Goal: Task Accomplishment & Management: Use online tool/utility

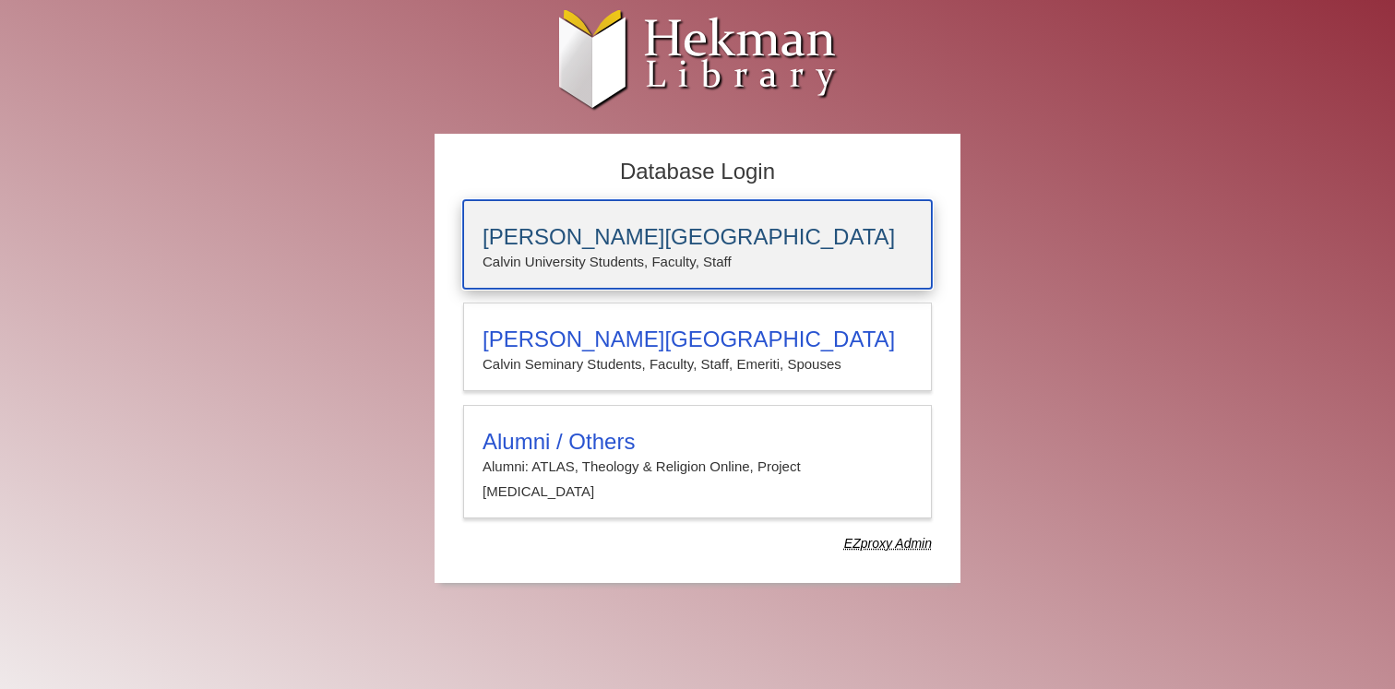
click at [678, 248] on h3 "[PERSON_NAME][GEOGRAPHIC_DATA]" at bounding box center [698, 237] width 430 height 26
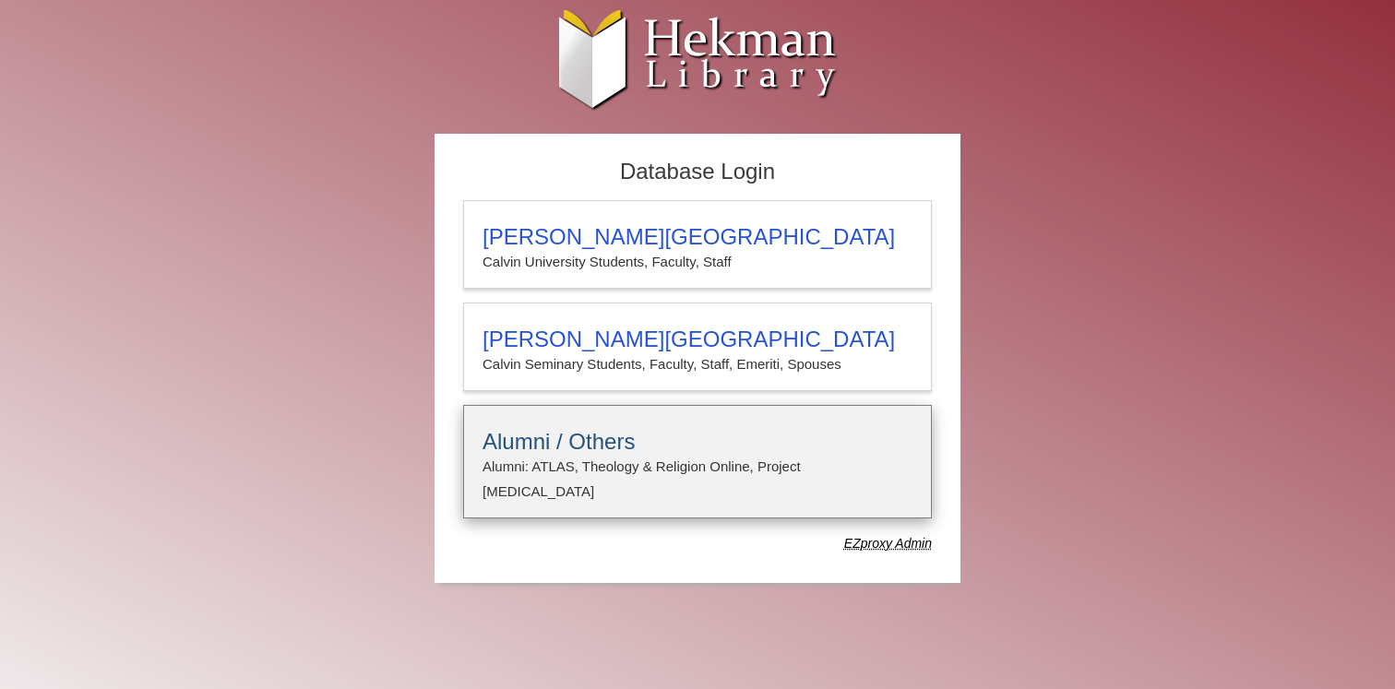
click at [545, 461] on p "Alumni: ATLAS, Theology & Religion Online, Project [MEDICAL_DATA]" at bounding box center [698, 479] width 430 height 49
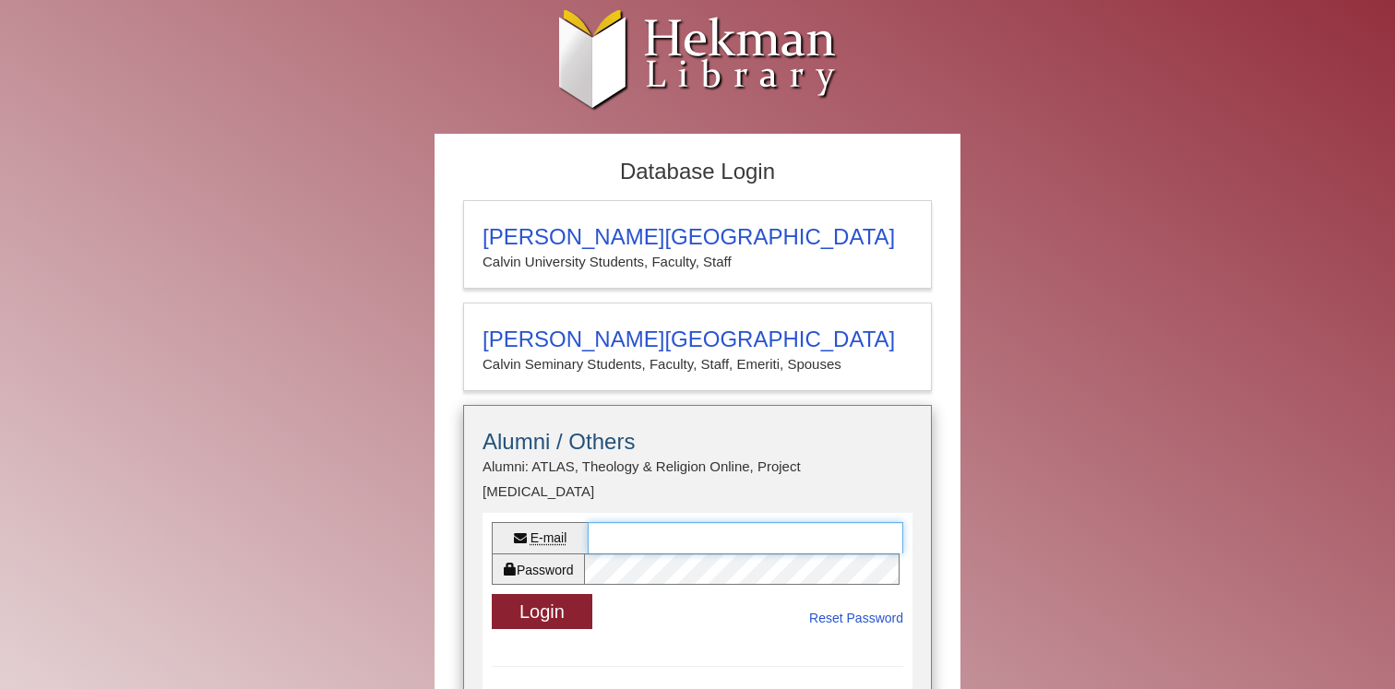
click at [629, 522] on input "E-mail" at bounding box center [746, 537] width 316 height 31
type input "**"
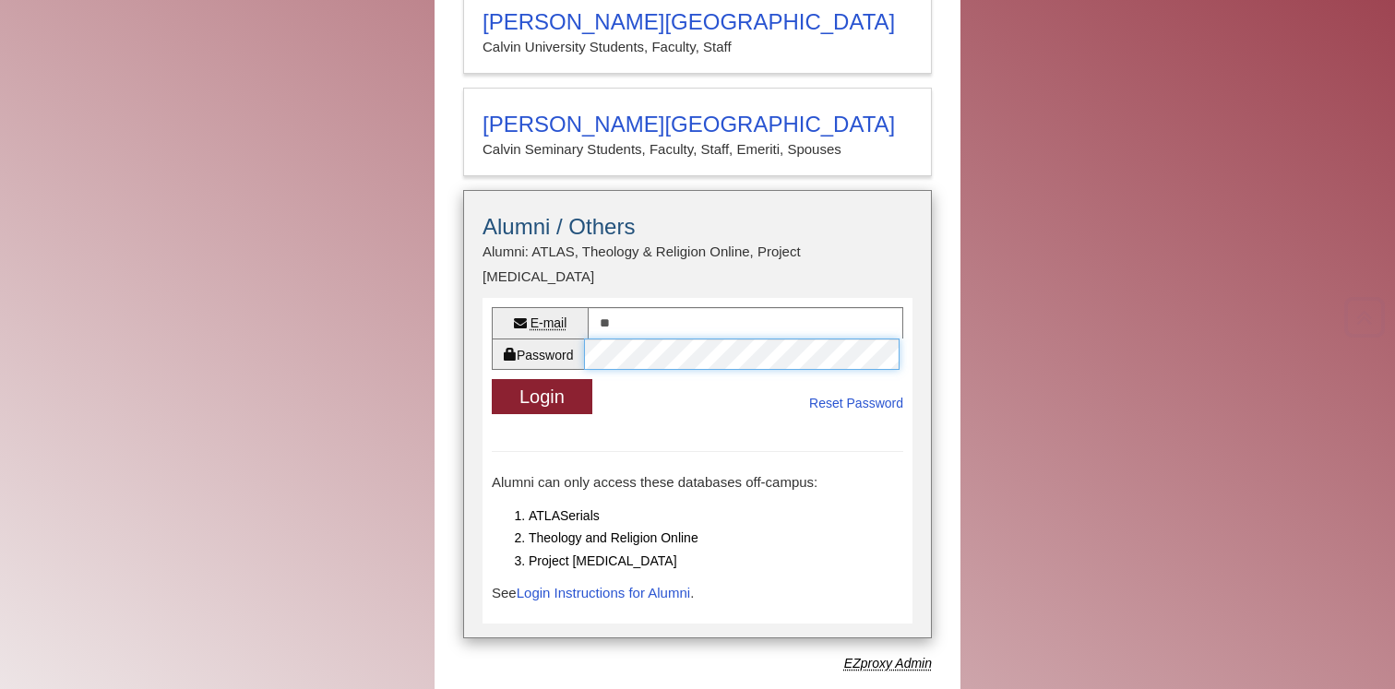
scroll to position [233, 0]
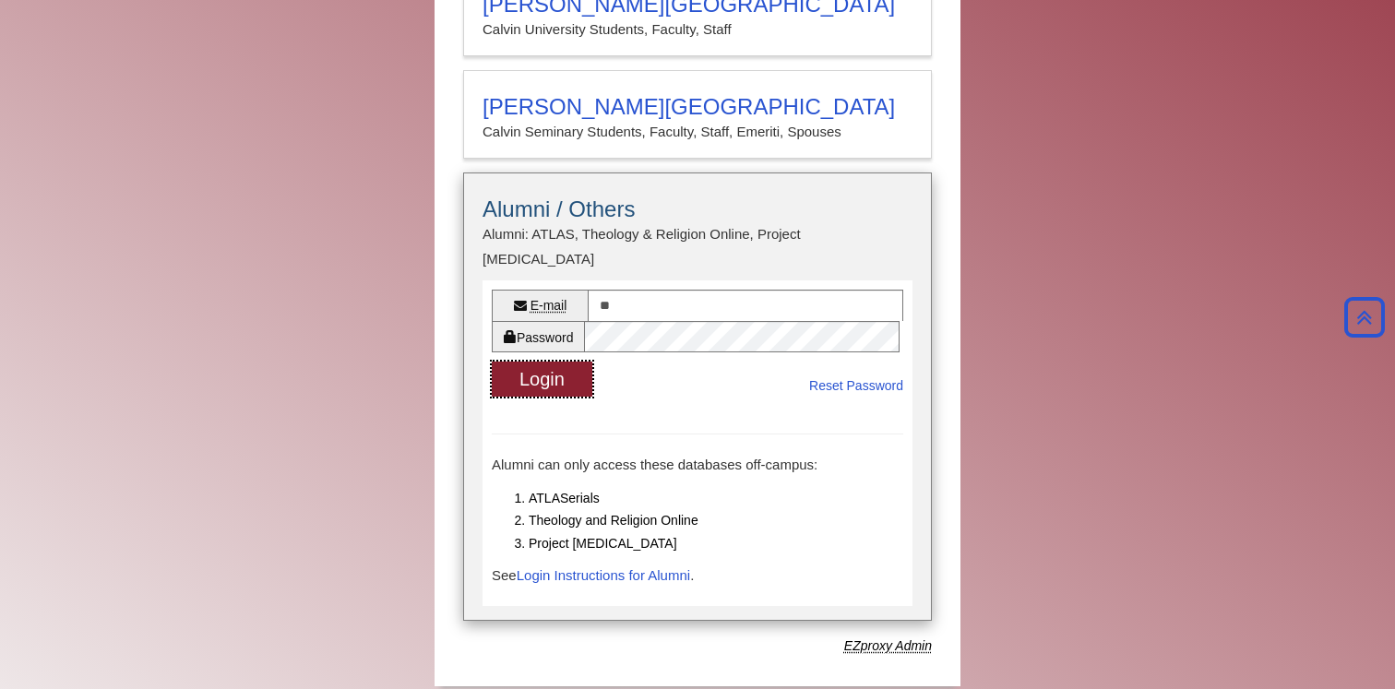
click at [564, 362] on button "Login" at bounding box center [542, 380] width 101 height 36
